Goal: Transaction & Acquisition: Purchase product/service

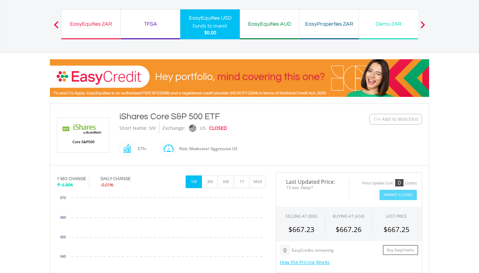
scroll to position [54, 0]
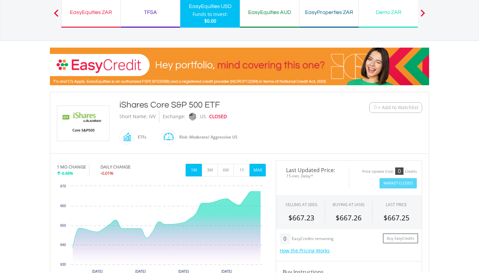
click at [255, 169] on button "MAX" at bounding box center [257, 170] width 16 height 13
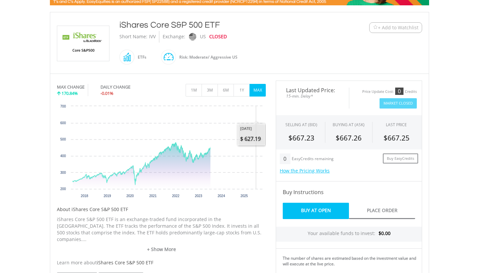
scroll to position [134, 0]
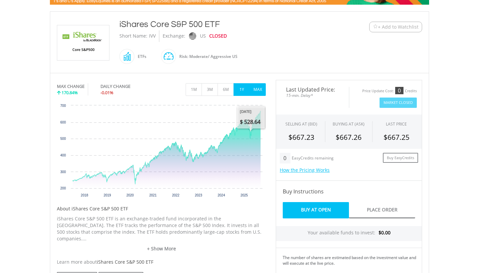
click at [242, 95] on button "1Y" at bounding box center [241, 89] width 16 height 13
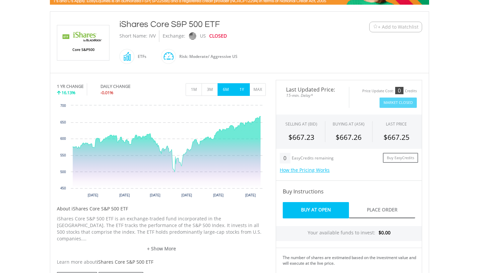
click at [224, 91] on button "6M" at bounding box center [225, 89] width 16 height 13
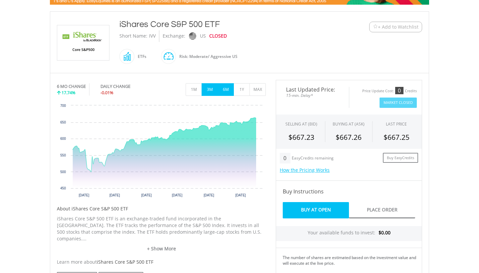
click at [214, 90] on button "3M" at bounding box center [209, 89] width 16 height 13
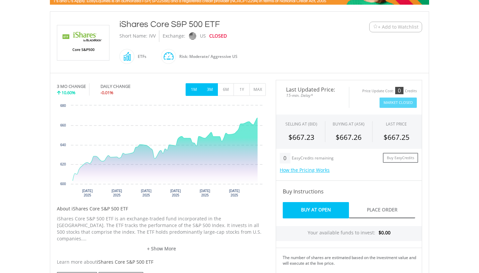
click at [194, 90] on button "1M" at bounding box center [193, 89] width 16 height 13
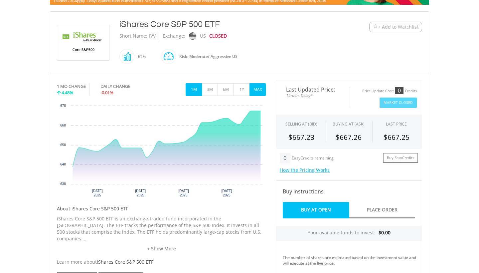
click at [255, 91] on button "MAX" at bounding box center [257, 89] width 16 height 13
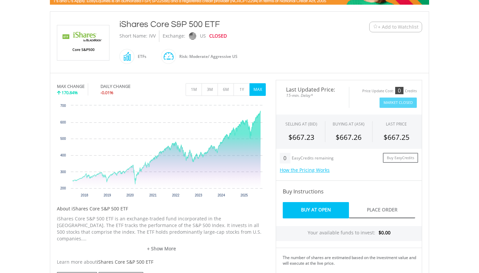
drag, startPoint x: 247, startPoint y: 58, endPoint x: 179, endPoint y: 51, distance: 68.5
click at [179, 51] on div "iShares Core S&P 500 ETF Short Name: IVV Exchange: US CLOSED ETFs" at bounding box center [223, 42] width 219 height 48
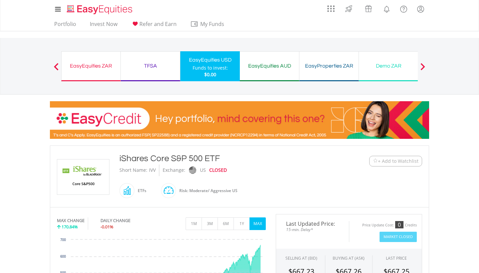
scroll to position [0, 0]
click at [150, 72] on div "TFSA Funds to invest: $0.00" at bounding box center [151, 66] width 60 height 30
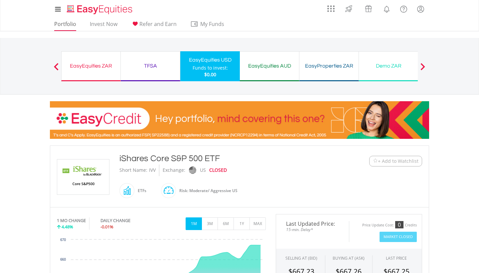
click at [68, 24] on link "Portfolio" at bounding box center [65, 26] width 27 height 10
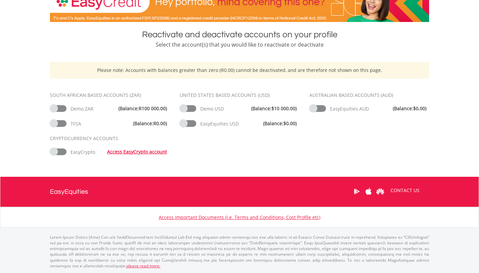
scroll to position [116, 0]
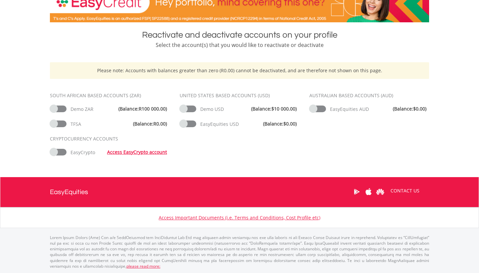
click at [63, 110] on span at bounding box center [58, 108] width 17 height 7
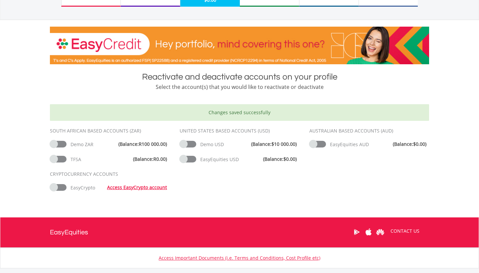
scroll to position [78, 0]
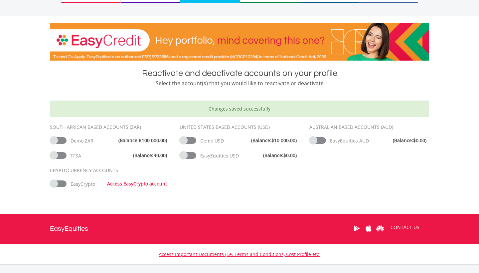
click at [191, 141] on span at bounding box center [188, 140] width 17 height 7
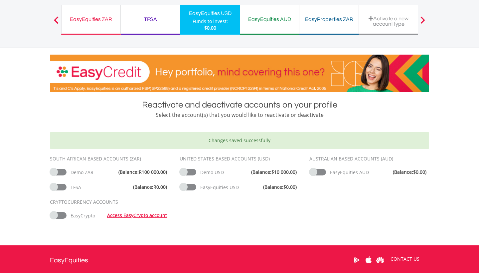
scroll to position [59, 0]
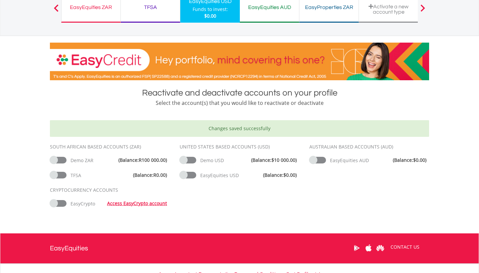
click at [322, 161] on span at bounding box center [317, 160] width 17 height 7
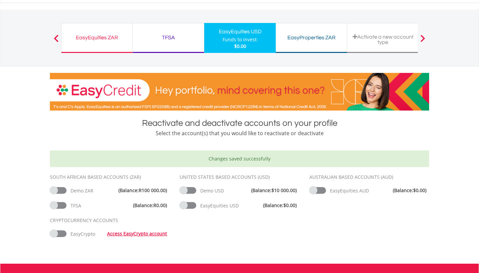
scroll to position [27, 0]
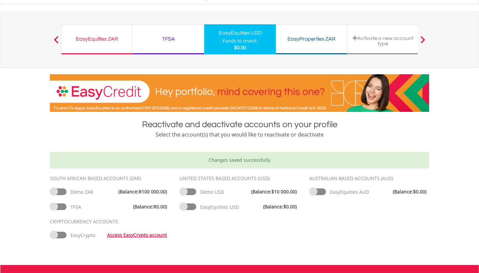
click at [193, 137] on div "Select the account(s) that you would like to reactivate or deactivate" at bounding box center [239, 134] width 379 height 8
click at [175, 44] on div "TFSA Funds to invest: $0.00" at bounding box center [168, 39] width 71 height 30
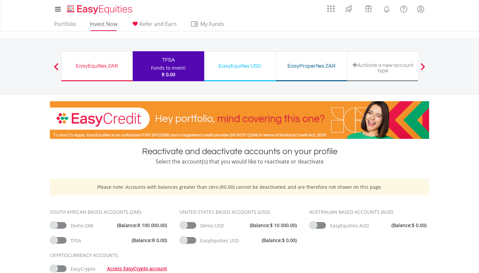
click at [97, 24] on link "Invest Now" at bounding box center [103, 26] width 33 height 10
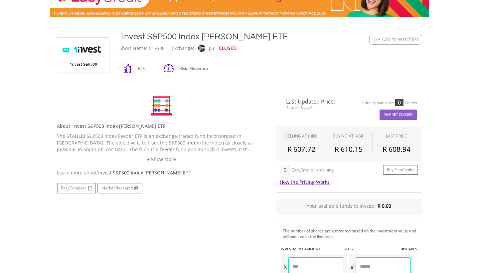
scroll to position [126, 0]
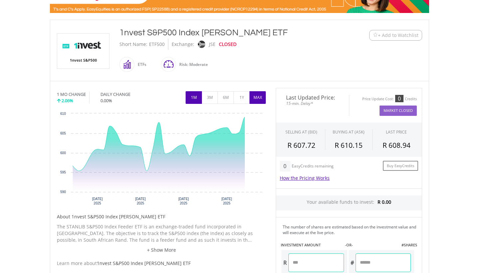
click at [259, 98] on button "MAX" at bounding box center [257, 97] width 16 height 13
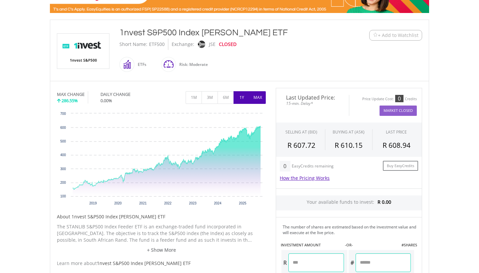
click at [241, 99] on button "1Y" at bounding box center [241, 97] width 16 height 13
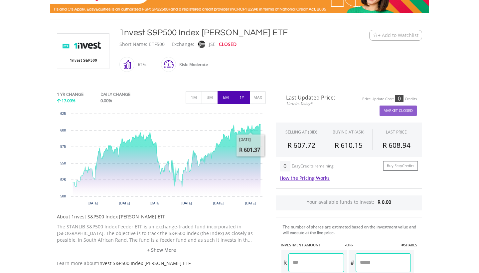
click at [225, 98] on button "6M" at bounding box center [225, 97] width 16 height 13
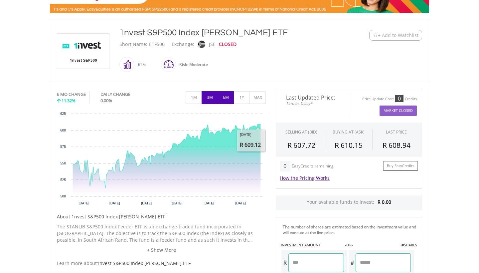
click at [210, 93] on button "3M" at bounding box center [209, 97] width 16 height 13
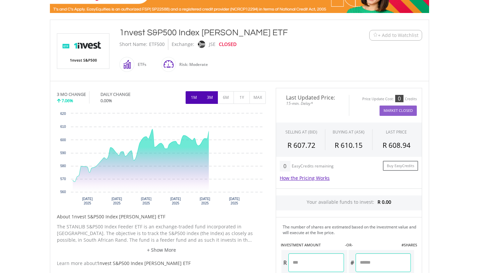
click at [193, 96] on button "1M" at bounding box center [193, 97] width 16 height 13
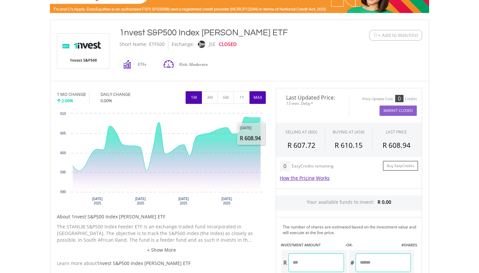
click at [261, 95] on button "MAX" at bounding box center [257, 97] width 16 height 13
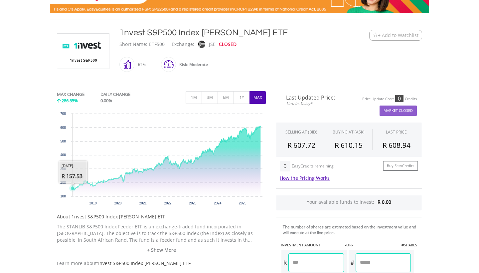
click at [72, 180] on rect "Interactive chart" at bounding box center [161, 160] width 209 height 100
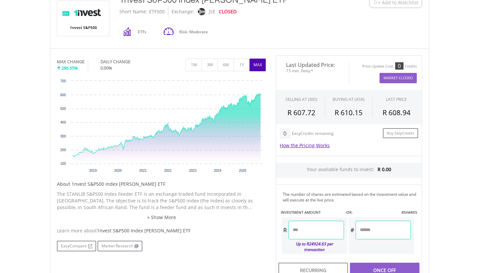
scroll to position [174, 0]
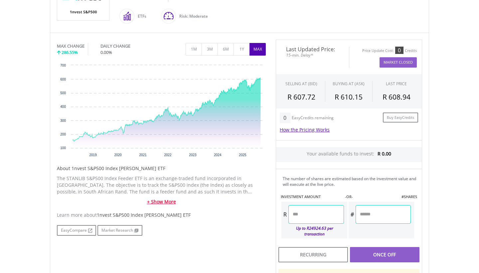
click at [161, 201] on link "+ Show More" at bounding box center [161, 201] width 209 height 7
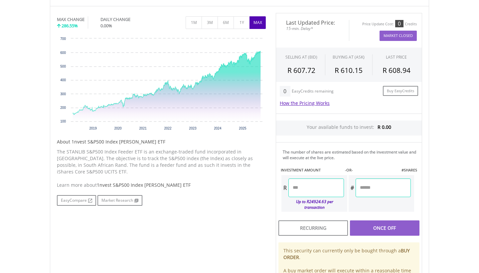
scroll to position [206, 0]
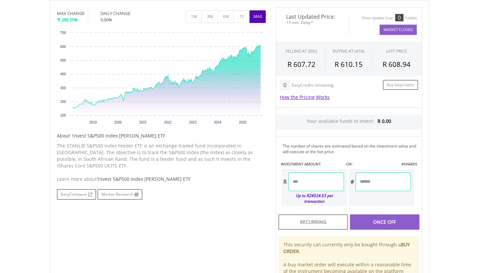
click at [111, 176] on span "1nvest S&P500 Index Feeder ETF" at bounding box center [144, 179] width 94 height 6
click at [158, 176] on span "1nvest S&P500 Index Feeder ETF" at bounding box center [144, 179] width 94 height 6
drag, startPoint x: 158, startPoint y: 174, endPoint x: 149, endPoint y: 179, distance: 11.2
click at [158, 176] on span "1nvest S&P500 Index Feeder ETF" at bounding box center [144, 179] width 94 height 6
click at [131, 189] on link "Market Research" at bounding box center [119, 194] width 45 height 11
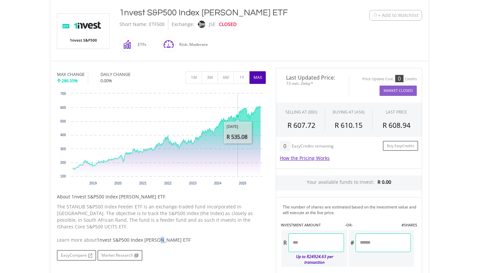
scroll to position [136, 0]
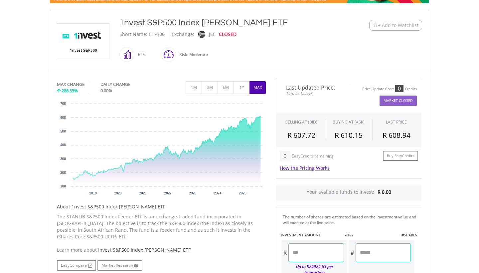
click at [300, 248] on input "number" at bounding box center [315, 252] width 55 height 19
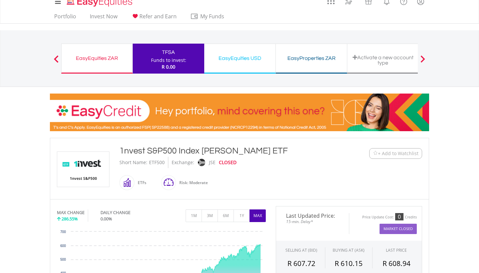
scroll to position [0, 0]
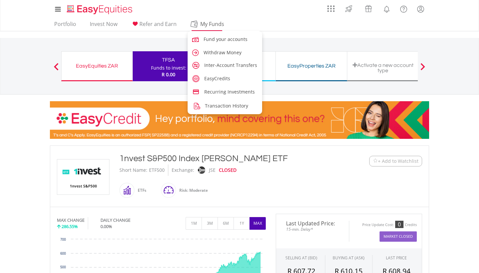
click at [212, 28] on span "My Funds" at bounding box center [212, 24] width 44 height 9
click at [221, 40] on span "Fund your accounts" at bounding box center [226, 39] width 44 height 6
